Goal: Task Accomplishment & Management: Manage account settings

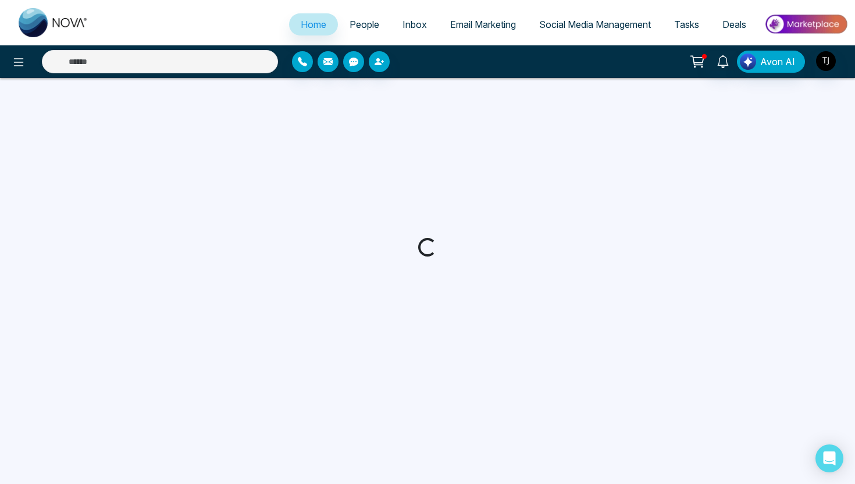
select select "*"
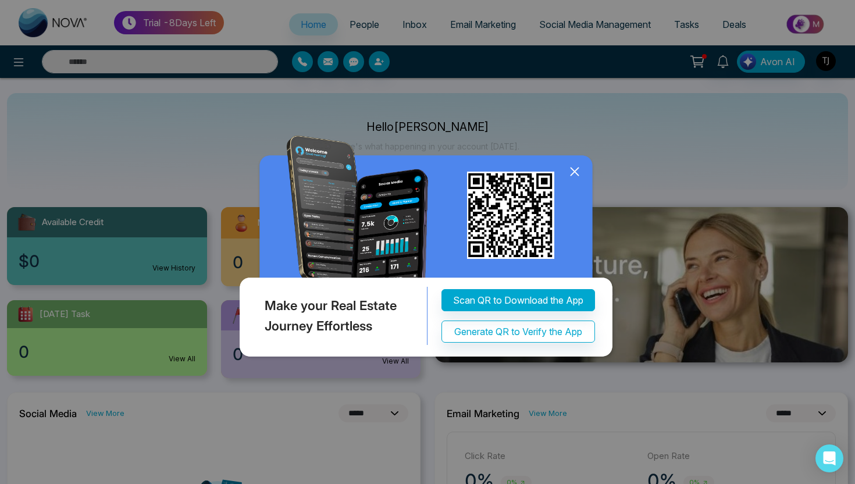
click at [571, 176] on icon at bounding box center [575, 172] width 8 height 8
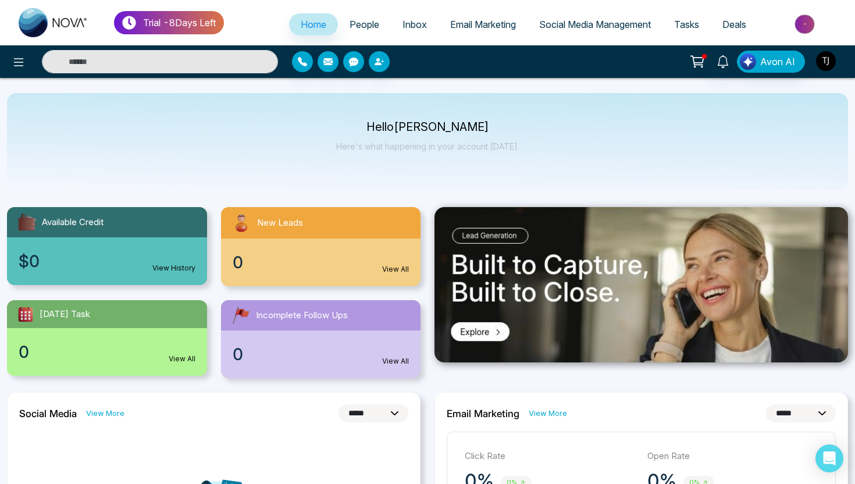
click at [830, 60] on img "button" at bounding box center [826, 61] width 20 height 20
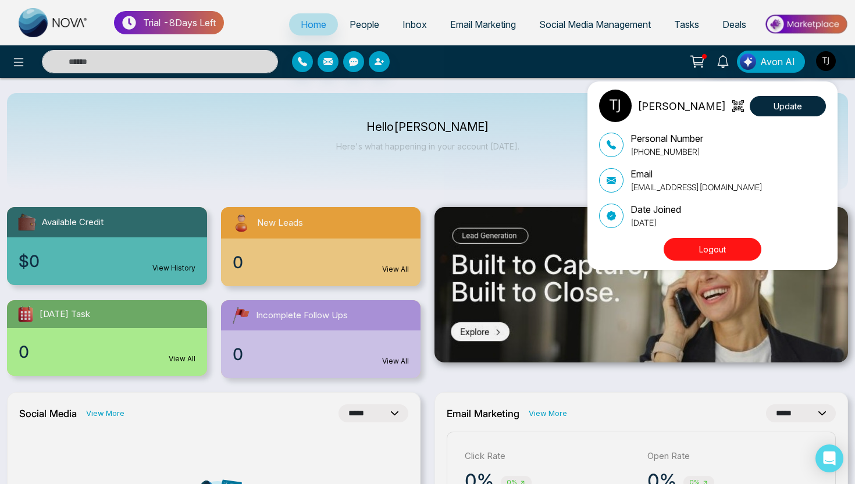
click at [720, 246] on button "Logout" at bounding box center [713, 249] width 98 height 23
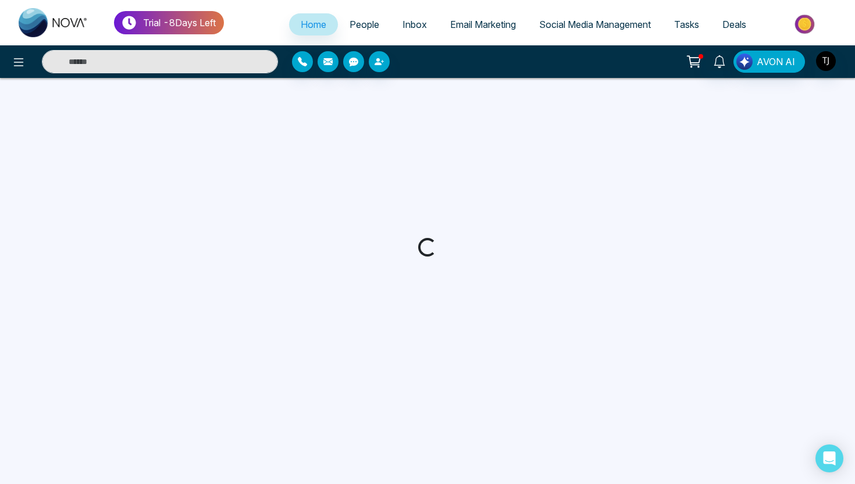
select select "*"
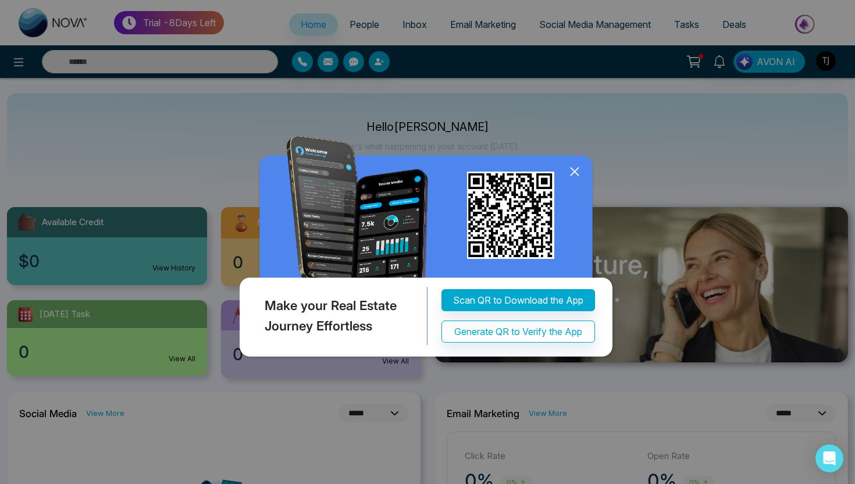
click at [576, 173] on icon at bounding box center [575, 172] width 8 height 8
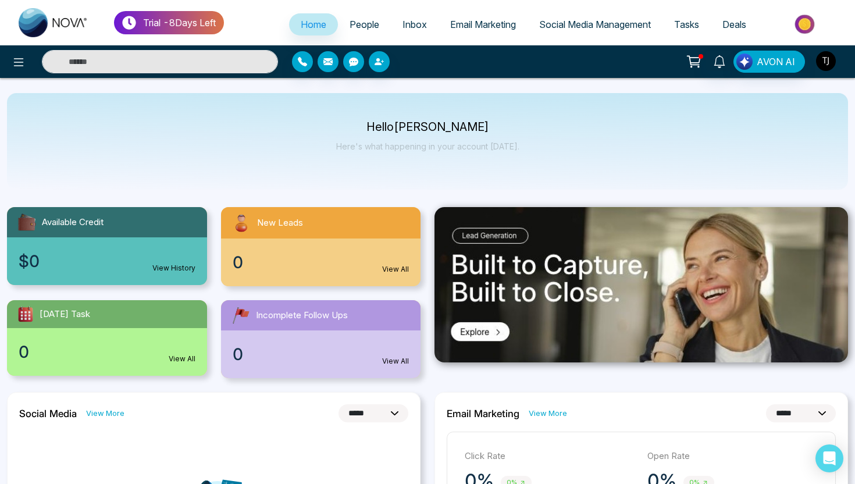
click at [831, 61] on img "button" at bounding box center [826, 61] width 20 height 20
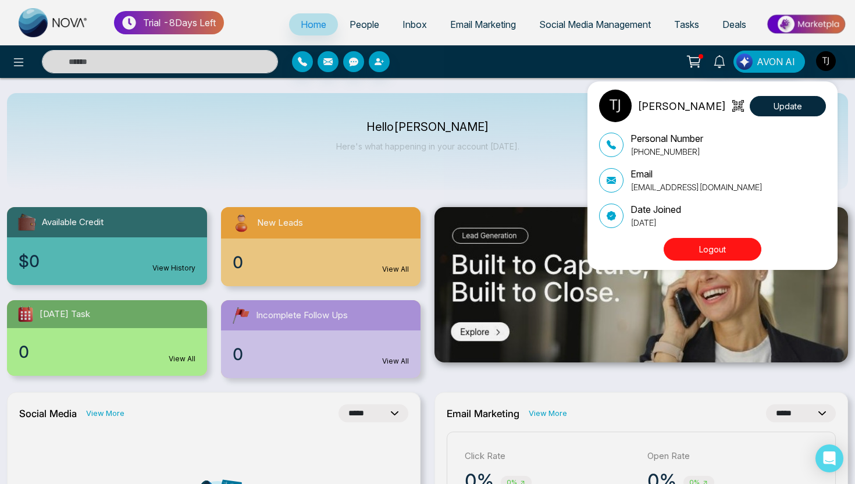
click at [737, 249] on button "Logout" at bounding box center [713, 249] width 98 height 23
